Goal: Task Accomplishment & Management: Manage account settings

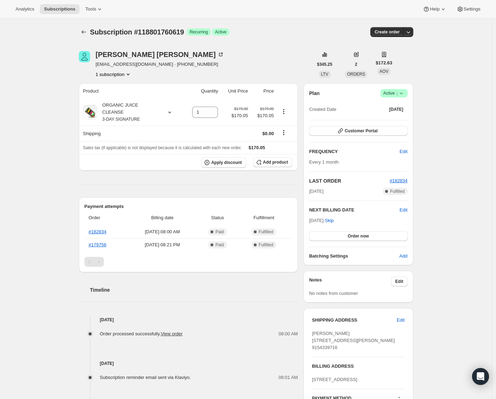
click at [411, 91] on div "Plan Success Active | Created Date Jul 23, 2025 Customer Portal FREQUENCY Edit …" at bounding box center [357, 174] width 109 height 182
click at [410, 91] on div "Plan Success Active | Created Date Jul 23, 2025 Customer Portal FREQUENCY Edit …" at bounding box center [357, 174] width 109 height 182
click at [407, 92] on span "Success Active |" at bounding box center [393, 93] width 27 height 8
click at [402, 116] on span "Cancel subscription" at bounding box center [394, 118] width 40 height 5
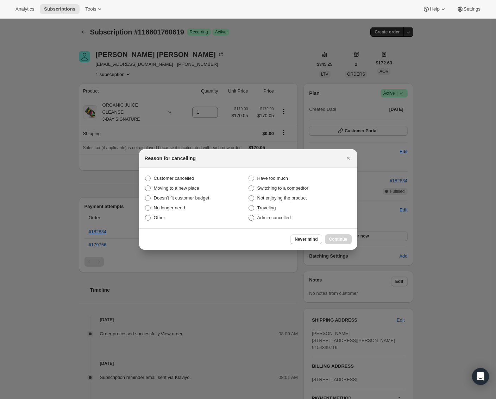
click at [279, 220] on span "Admin cancelled" at bounding box center [273, 217] width 33 height 5
click at [249, 215] on input "Admin cancelled" at bounding box center [248, 215] width 0 height 0
radio input "true"
click at [338, 239] on span "Continue" at bounding box center [338, 239] width 18 height 6
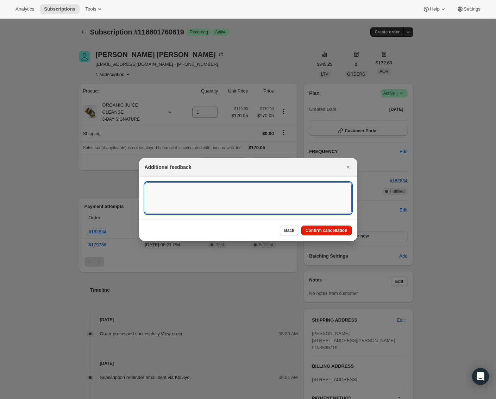
click at [227, 202] on textarea ":rbl:" at bounding box center [248, 198] width 207 height 32
click at [151, 187] on textarea "customer request." at bounding box center [248, 198] width 207 height 32
type textarea "Customer request."
click at [333, 237] on div "Back Confirm cancellation" at bounding box center [248, 230] width 218 height 21
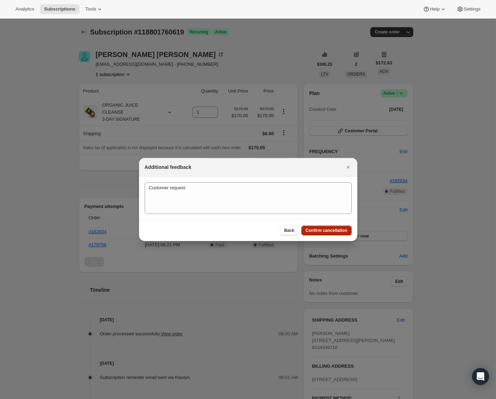
click at [331, 228] on span "Confirm cancellation" at bounding box center [326, 231] width 42 height 6
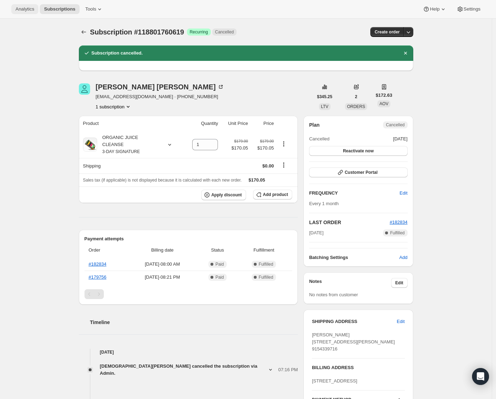
click at [20, 11] on span "Analytics" at bounding box center [24, 9] width 19 height 6
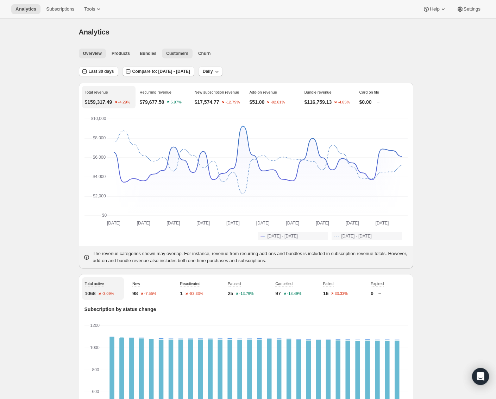
click at [177, 56] on span "Customers" at bounding box center [177, 54] width 22 height 6
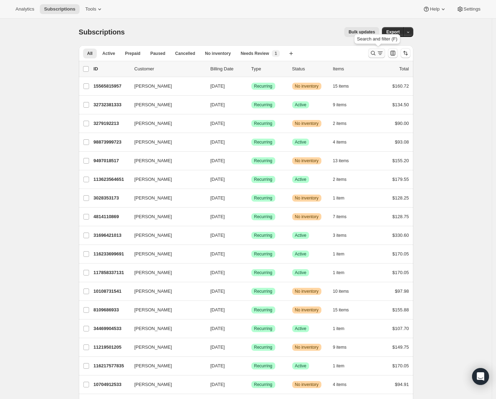
click at [375, 53] on icon "Search and filter results" at bounding box center [372, 53] width 7 height 7
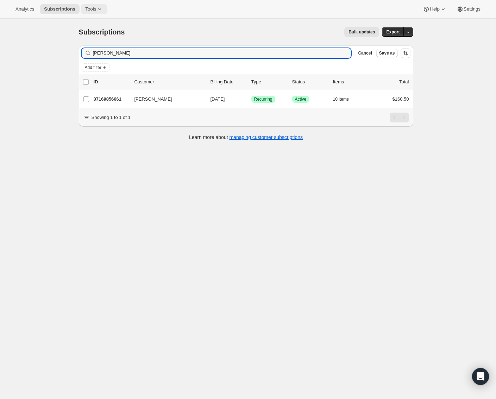
type input "Jane Bae"
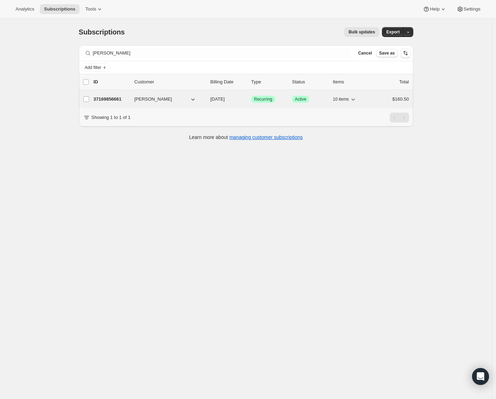
click at [279, 99] on div "Success Recurring" at bounding box center [268, 99] width 35 height 7
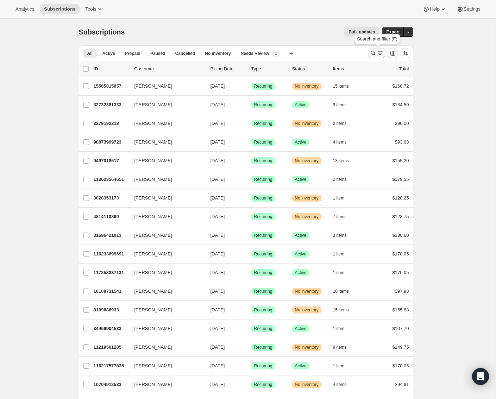
click at [374, 51] on icon "Search and filter results" at bounding box center [372, 53] width 5 height 5
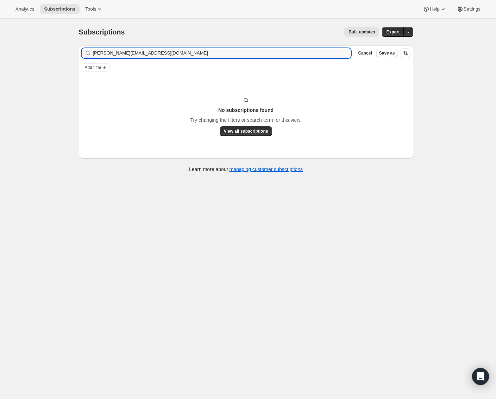
type input "kelly.temple@metrovetclinic.com"
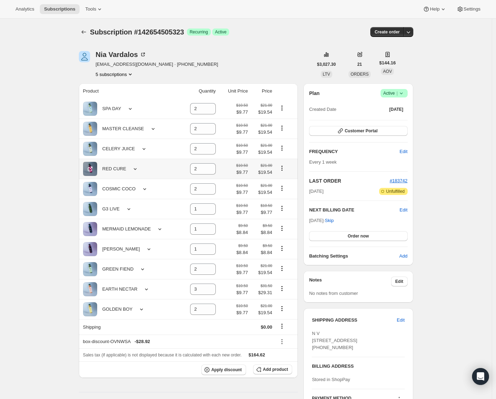
scroll to position [185, 0]
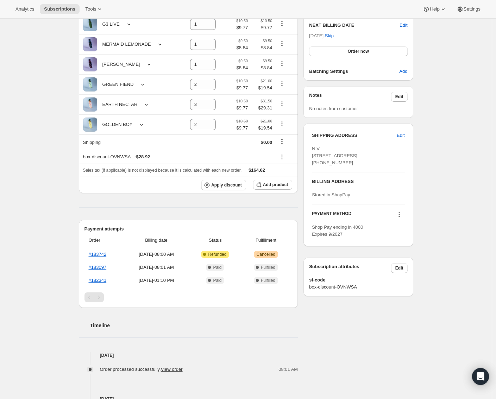
click at [94, 302] on div "Pagination" at bounding box center [89, 297] width 10 height 10
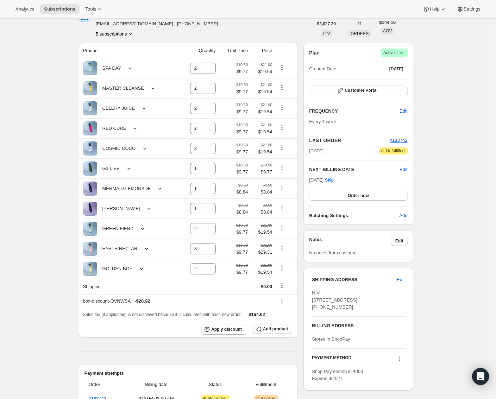
click at [127, 36] on button "5 subscriptions" at bounding box center [115, 33] width 38 height 7
click at [122, 44] on span "110304887147" at bounding box center [115, 47] width 51 height 7
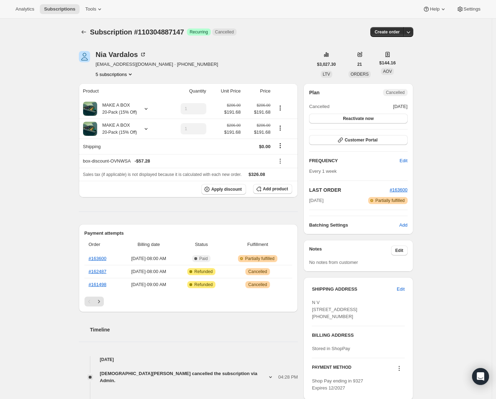
click at [122, 74] on button "5 subscriptions" at bounding box center [115, 74] width 38 height 7
click at [115, 110] on span "16433086613" at bounding box center [105, 111] width 28 height 5
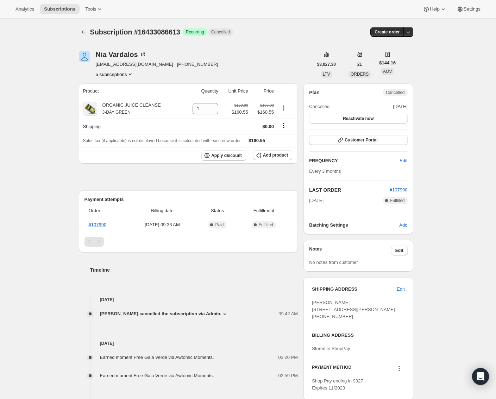
click at [114, 76] on button "5 subscriptions" at bounding box center [115, 74] width 38 height 7
click at [116, 123] on span "24241176725" at bounding box center [105, 123] width 28 height 5
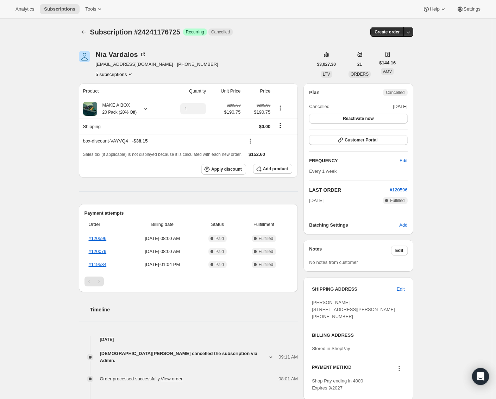
click at [119, 73] on button "5 subscriptions" at bounding box center [115, 74] width 38 height 7
click at [120, 133] on span "26322370709" at bounding box center [106, 135] width 28 height 5
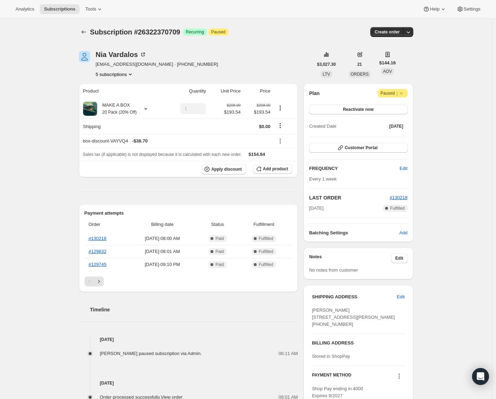
click at [118, 72] on button "5 subscriptions" at bounding box center [115, 74] width 38 height 7
click at [118, 100] on span "142654505323" at bounding box center [106, 99] width 31 height 5
